Goal: Contribute content: Contribute content

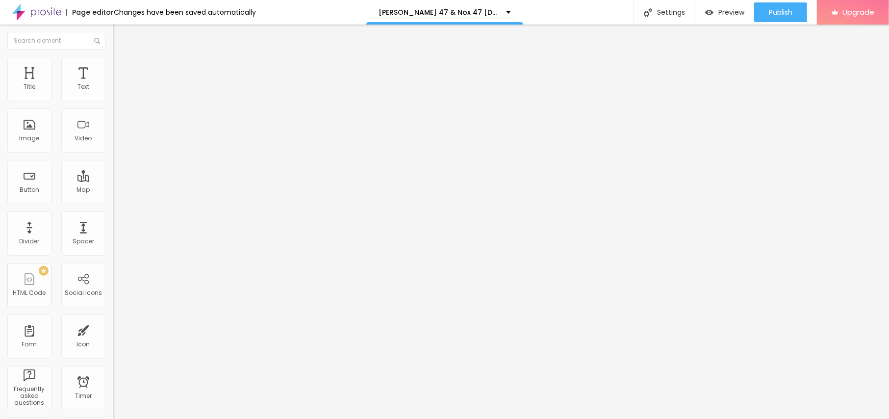
click at [113, 84] on span "Add image" at bounding box center [133, 80] width 40 height 8
drag, startPoint x: 53, startPoint y: 65, endPoint x: 65, endPoint y: 84, distance: 22.5
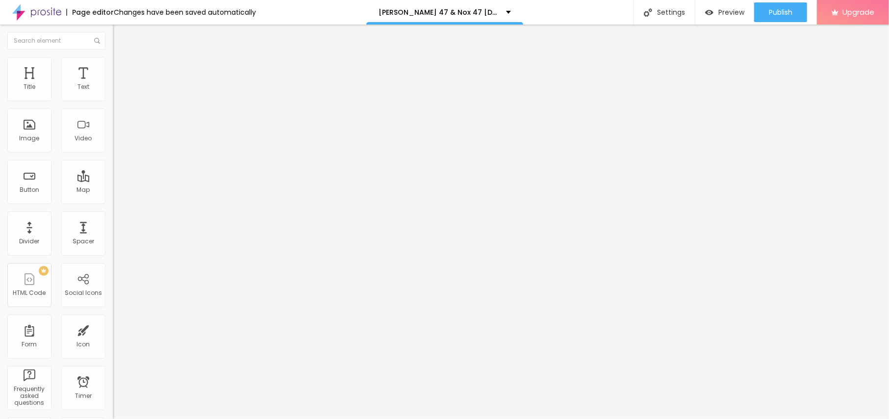
click at [113, 66] on li "Style" at bounding box center [169, 62] width 113 height 10
type input "95"
type input "90"
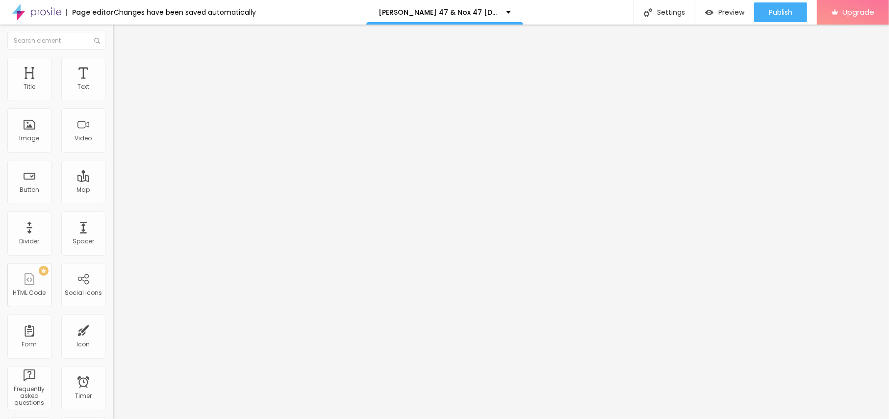
type input "85"
type input "80"
type input "75"
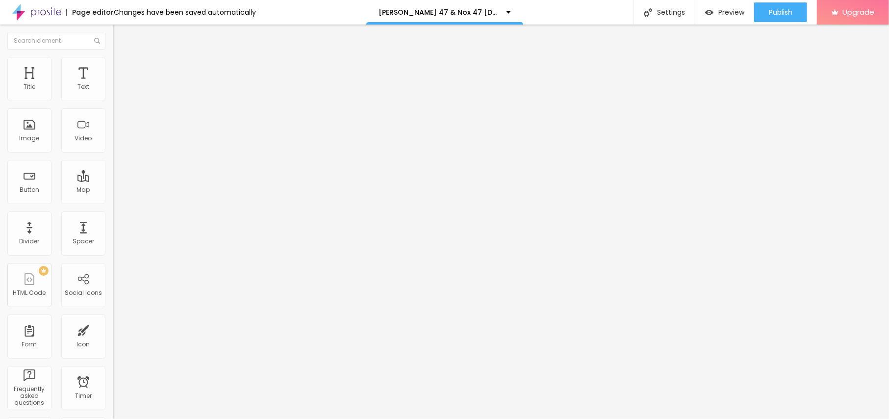
type input "75"
type input "70"
type input "65"
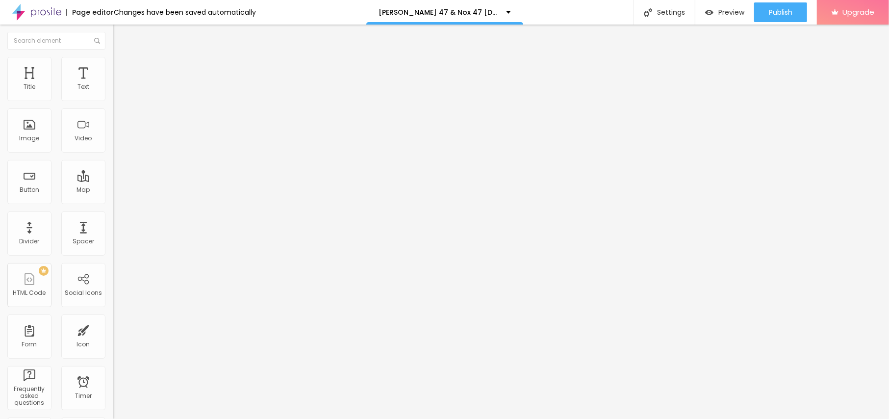
type input "60"
type input "55"
type input "50"
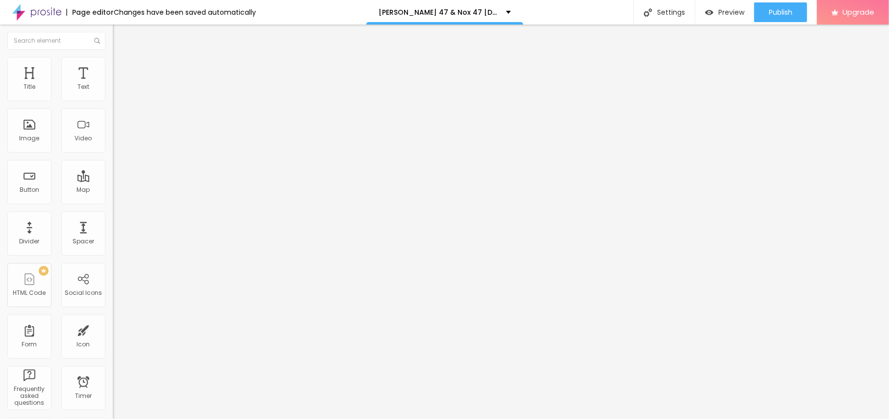
drag, startPoint x: 100, startPoint y: 103, endPoint x: 51, endPoint y: 99, distance: 49.2
type input "50"
click at [113, 99] on input "range" at bounding box center [144, 97] width 63 height 8
click at [113, 53] on li "Content" at bounding box center [169, 52] width 113 height 10
drag, startPoint x: 16, startPoint y: 168, endPoint x: 23, endPoint y: 173, distance: 8.7
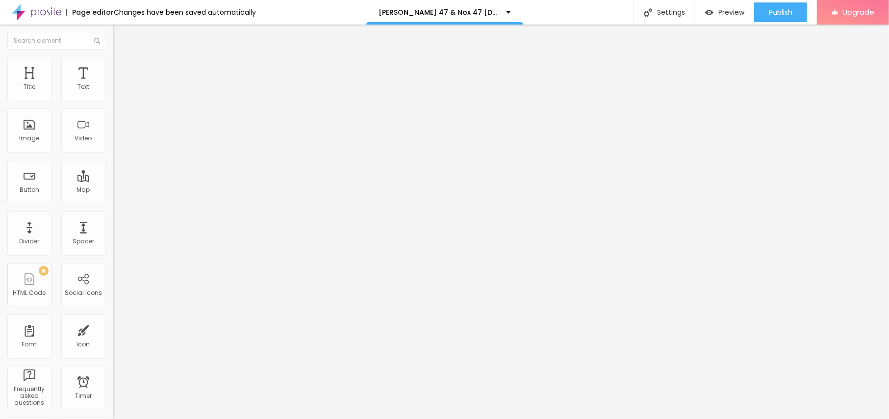
click at [113, 99] on input "text" at bounding box center [172, 94] width 118 height 10
paste input "[PERSON_NAME] 47 & Nox 47 [DEMOGRAPHIC_DATA][MEDICAL_DATA]"
type input "[PERSON_NAME] 47 & Nox 47 [DEMOGRAPHIC_DATA][MEDICAL_DATA]"
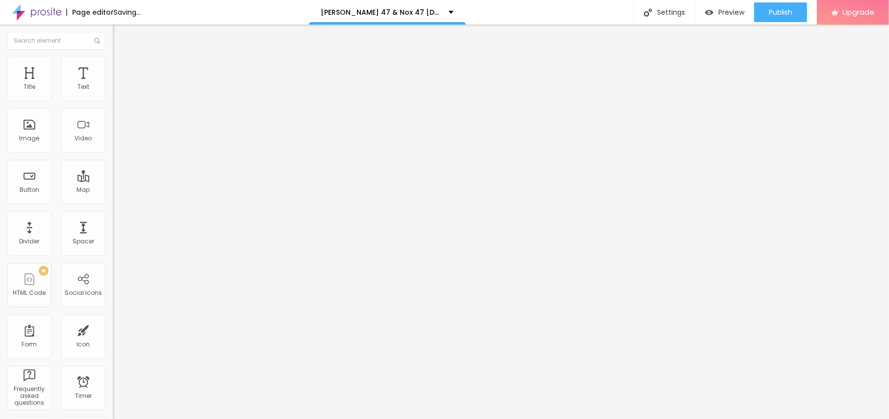
drag, startPoint x: 47, startPoint y: 267, endPoint x: 0, endPoint y: 246, distance: 51.8
click at [113, 224] on div "Change image Image description (Alt) Knox 47 & Nox 47 Male Enhancement Align As…" at bounding box center [169, 151] width 113 height 148
paste input "https://www.facebook.com/Rinavia.Skin.Renewing.Day.Cream.Au"
type input "https://www.facebook.com/Rinavia.Skin.Renewing.Day.Cream.Au"
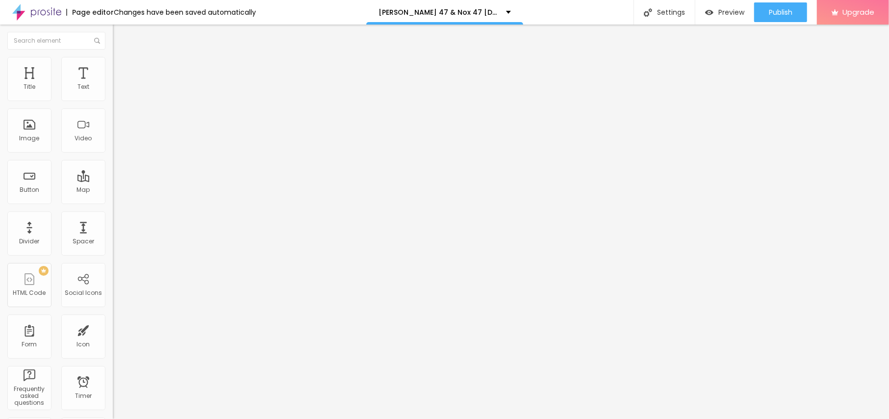
scroll to position [0, 0]
drag, startPoint x: 50, startPoint y: 68, endPoint x: 67, endPoint y: 86, distance: 25.0
click at [122, 68] on span "Style" at bounding box center [129, 63] width 14 height 8
type input "55"
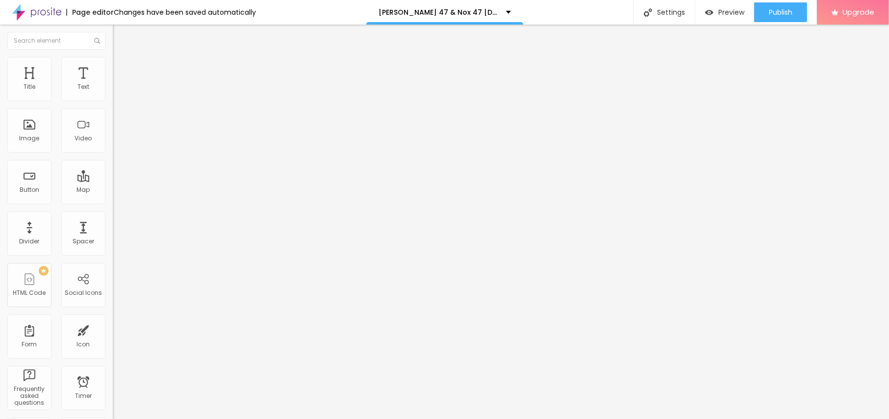
type input "50"
type input "45"
type input "40"
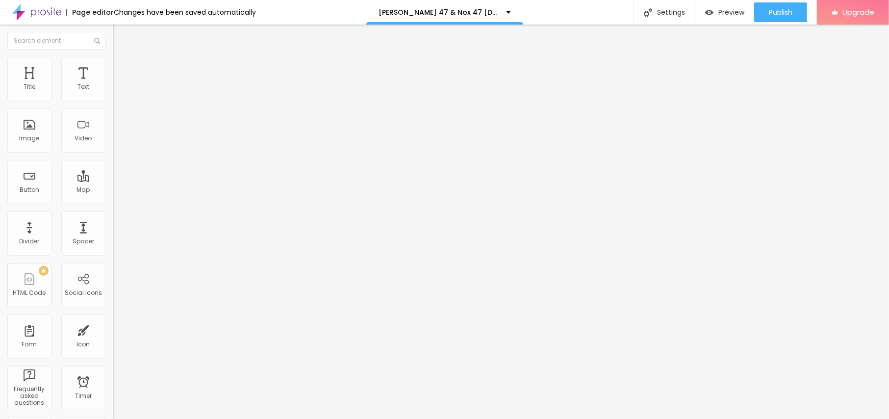
type input "40"
type input "45"
type input "50"
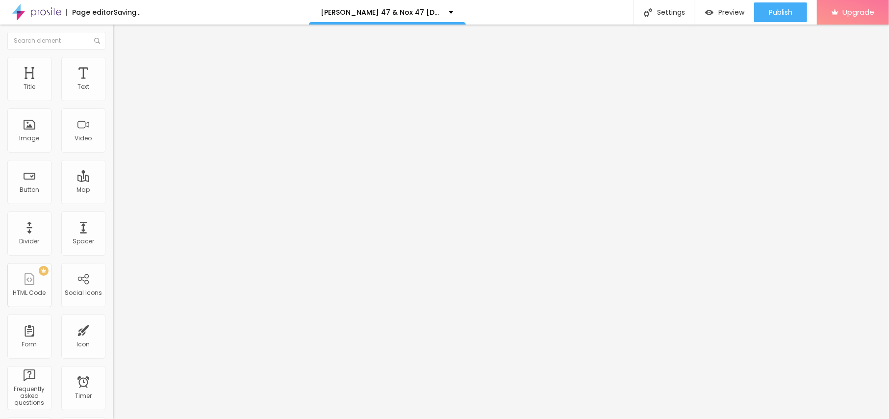
type input "55"
type input "60"
type input "65"
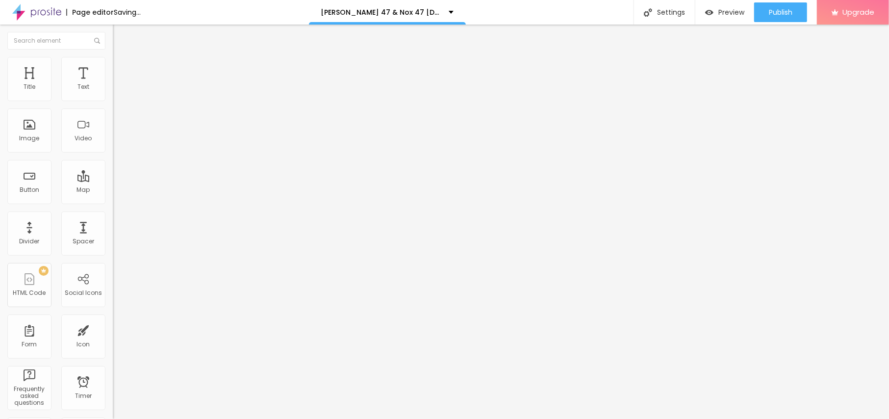
type input "65"
type input "70"
type input "75"
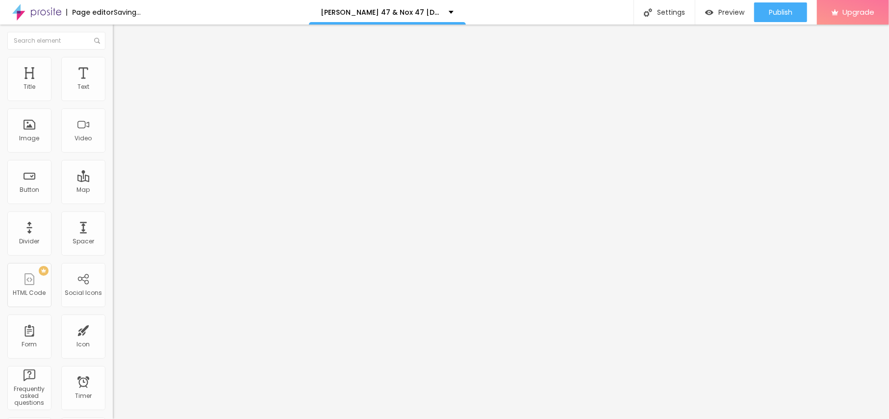
type input "80"
type input "85"
type input "90"
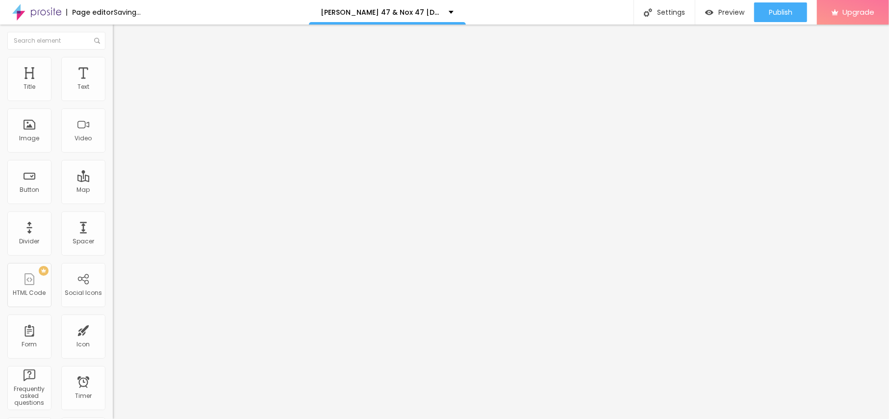
type input "90"
type input "95"
type input "100"
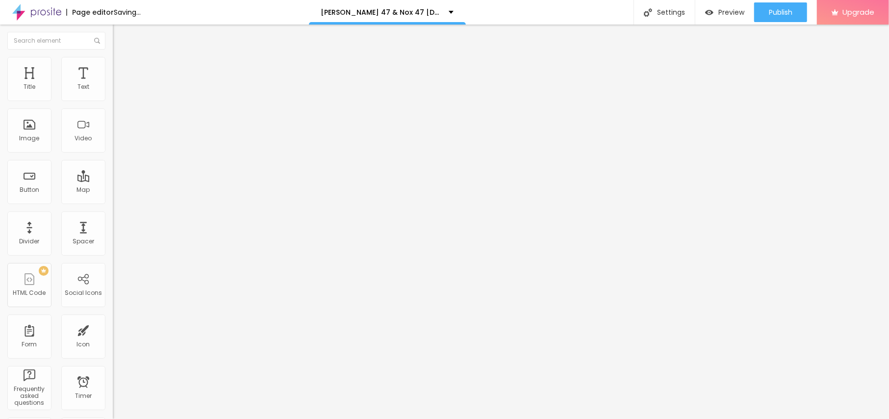
type input "95"
type input "90"
type input "85"
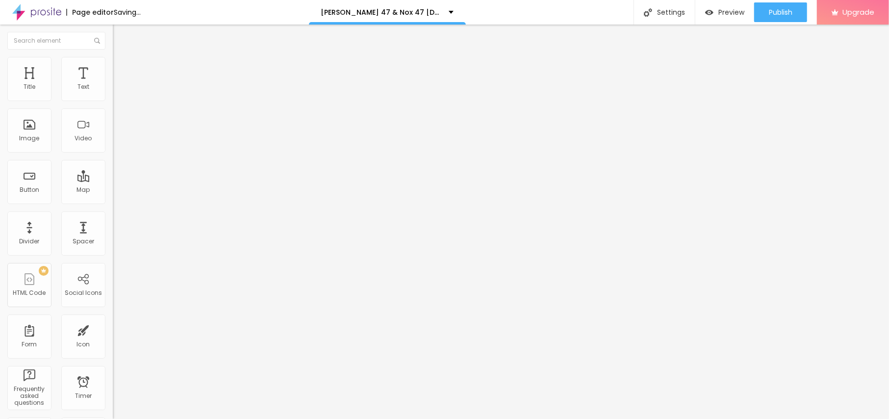
type input "85"
type input "80"
type input "75"
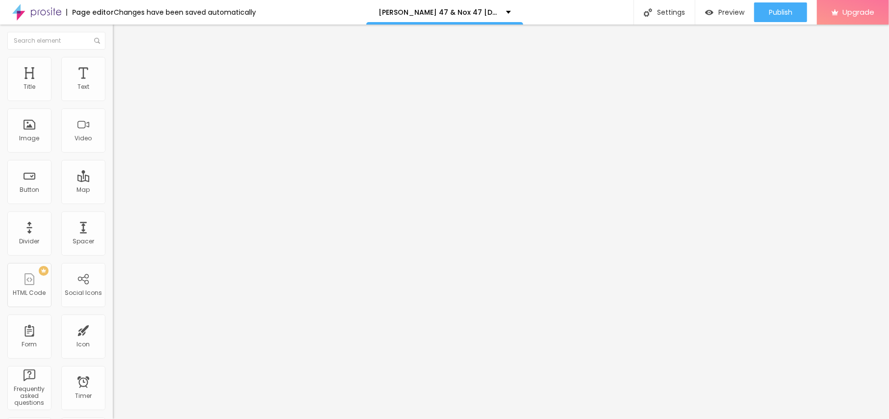
type input "70"
type input "65"
type input "60"
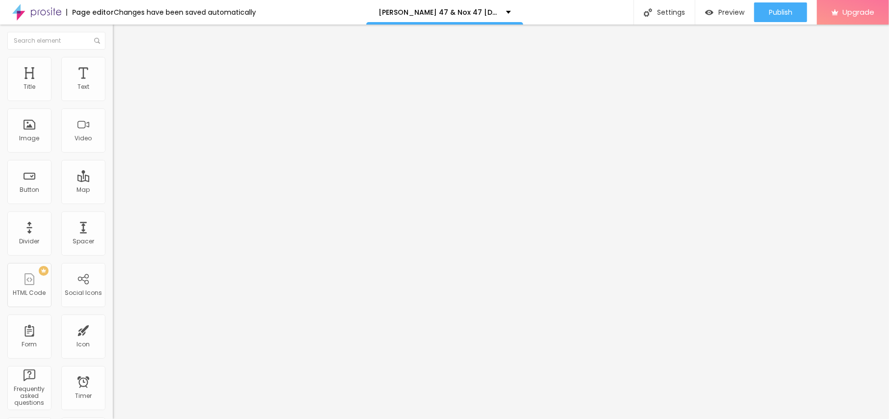
type input "60"
type input "55"
type input "50"
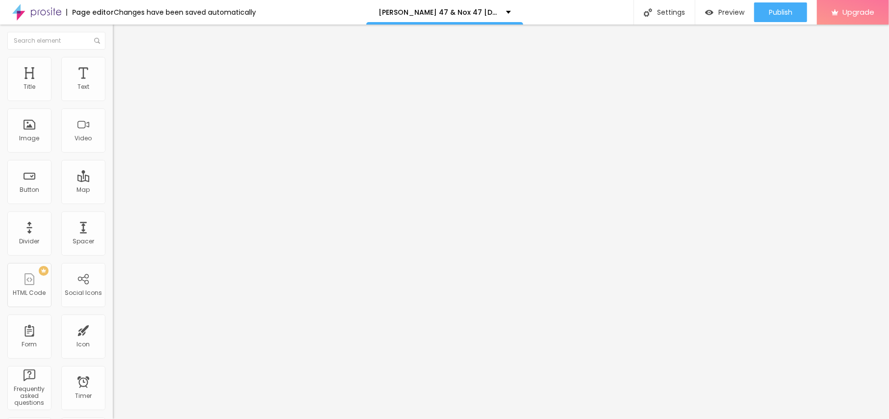
drag, startPoint x: 53, startPoint y: 104, endPoint x: 53, endPoint y: 110, distance: 6.4
click at [113, 101] on input "range" at bounding box center [144, 97] width 63 height 8
click at [113, 57] on li "Content" at bounding box center [169, 52] width 113 height 10
click at [113, 201] on input "https://www.facebook.com/Rinavia.Skin.Renewing.Day.Cream.Au" at bounding box center [172, 196] width 118 height 10
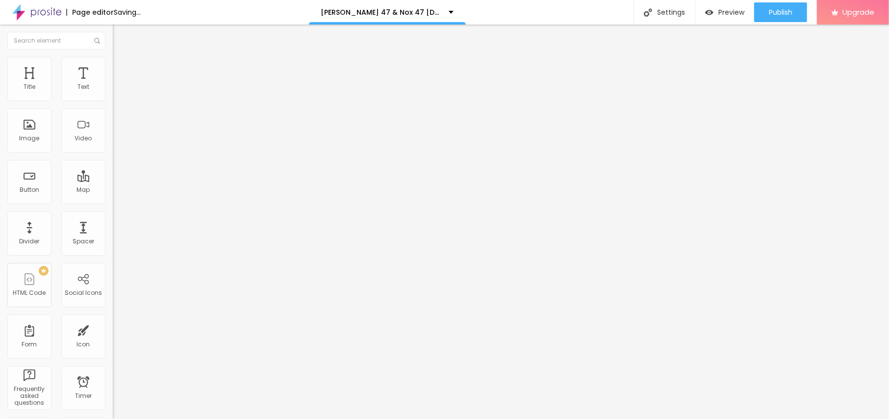
click at [113, 201] on input "https://www.facebook.com/Rinavia.Skin.Renewing.Day.Cream.Au" at bounding box center [172, 196] width 118 height 10
drag, startPoint x: 47, startPoint y: 106, endPoint x: 0, endPoint y: 105, distance: 47.1
click at [113, 105] on div "Text Click me Align Size Default Small Default Big Link URL https:// Open in ne…" at bounding box center [169, 148] width 113 height 143
paste input "😍👇SHOP NOW😍👇"
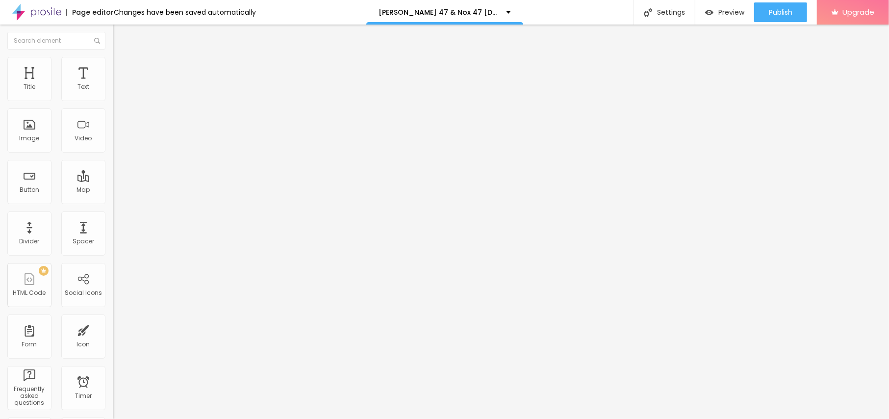
type input "😍👇SHOP NOW😍👇"
click at [113, 195] on div "URL https://" at bounding box center [169, 198] width 113 height 24
click at [113, 202] on input "https://" at bounding box center [172, 197] width 118 height 10
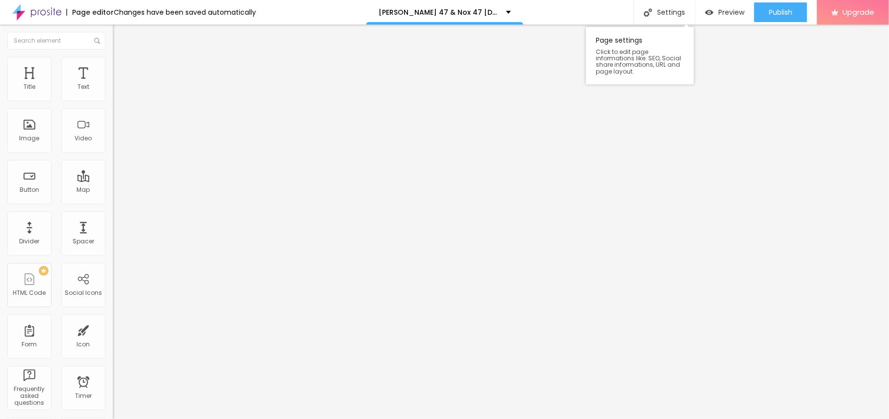
paste input "top10cbdstore.com/Get-Rinavia-Skin-Renewing-AU"
type input "https://top10cbdstore.com/Get-Rinavia-Skin-Renewing-AU"
click at [113, 94] on button "button" at bounding box center [120, 88] width 14 height 10
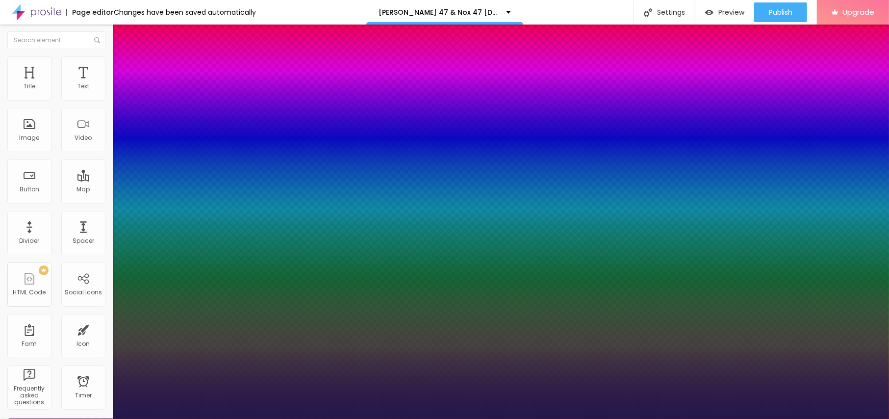
type input "17"
type input "1"
type input "20"
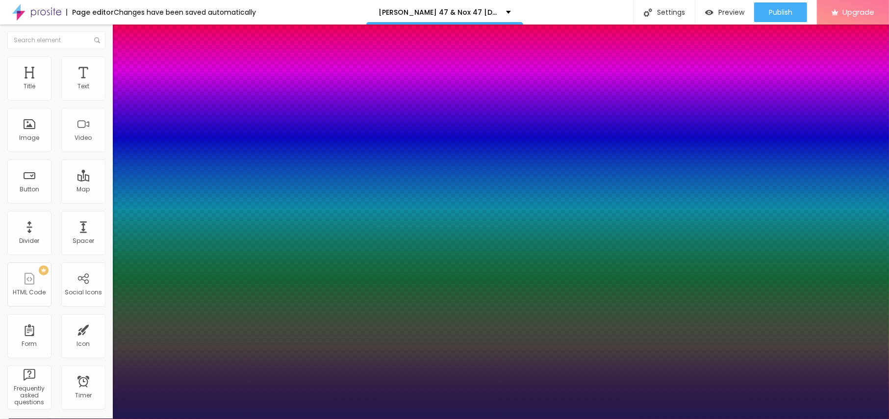
type input "1"
type input "22"
type input "1"
type input "22"
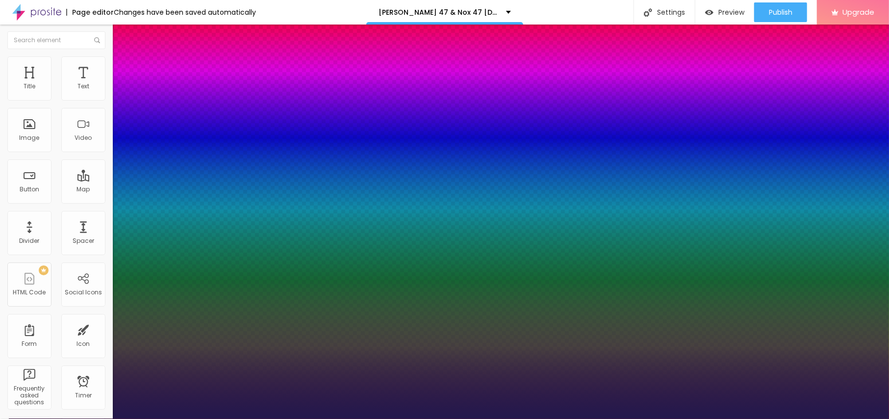
click at [350, 418] on div at bounding box center [444, 419] width 889 height 0
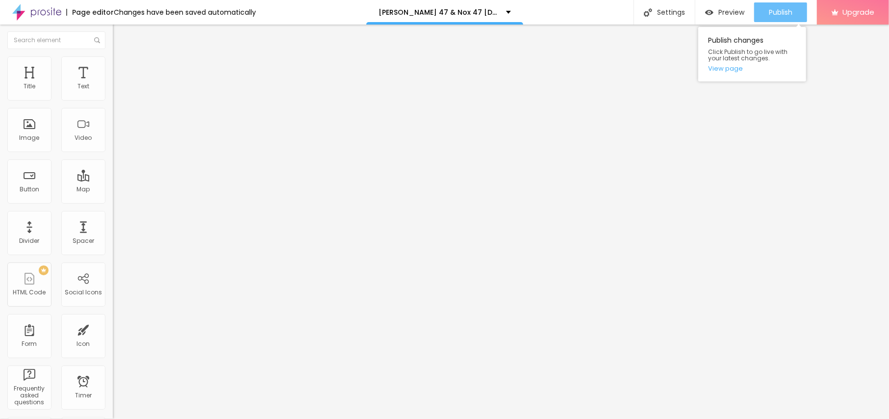
click at [777, 14] on span "Publish" at bounding box center [781, 12] width 24 height 8
click at [732, 73] on div "Publish changes Click Publish to go live with your latest changes. View page" at bounding box center [752, 54] width 108 height 54
click at [730, 73] on div "Publish changes Click Publish to go live with your latest changes. View page" at bounding box center [752, 54] width 108 height 54
click at [727, 72] on link "View page" at bounding box center [752, 68] width 88 height 6
click at [786, 8] on span "Publish" at bounding box center [781, 12] width 24 height 8
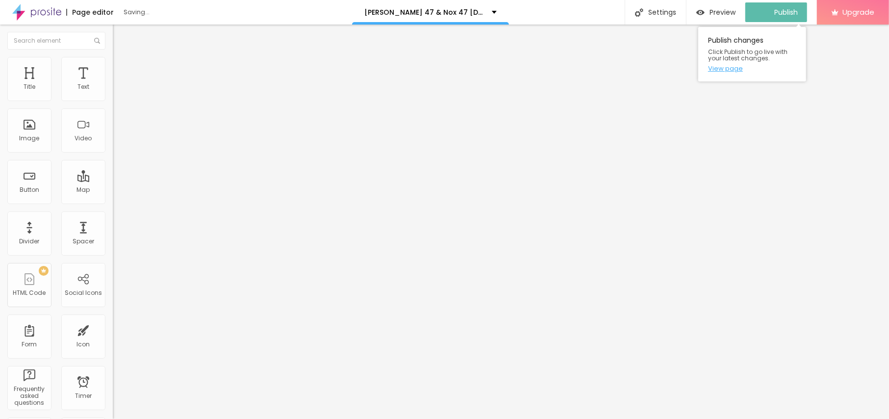
click at [735, 69] on link "View page" at bounding box center [752, 68] width 88 height 6
